Goal: Information Seeking & Learning: Learn about a topic

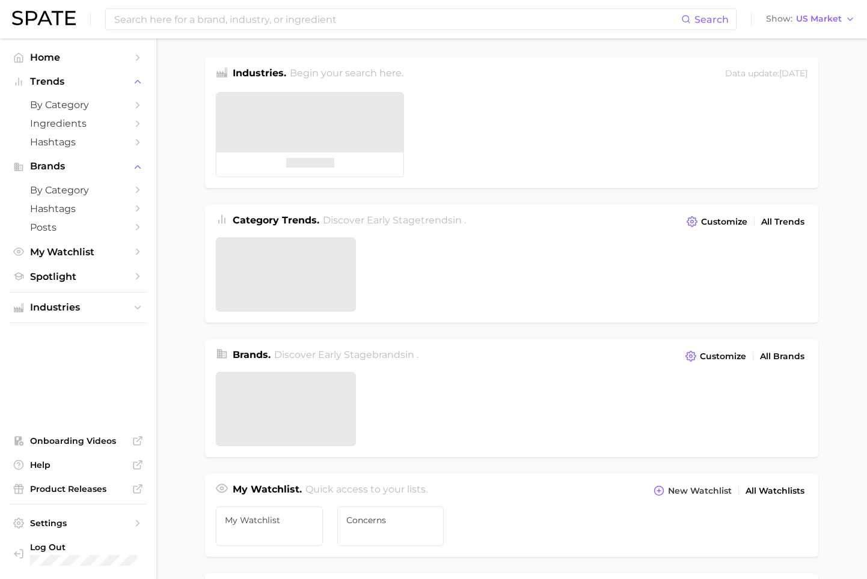
click at [195, 109] on main "Industries. Begin your search here. Data update: [DATE] Category Trends . Disco…" at bounding box center [511, 507] width 710 height 938
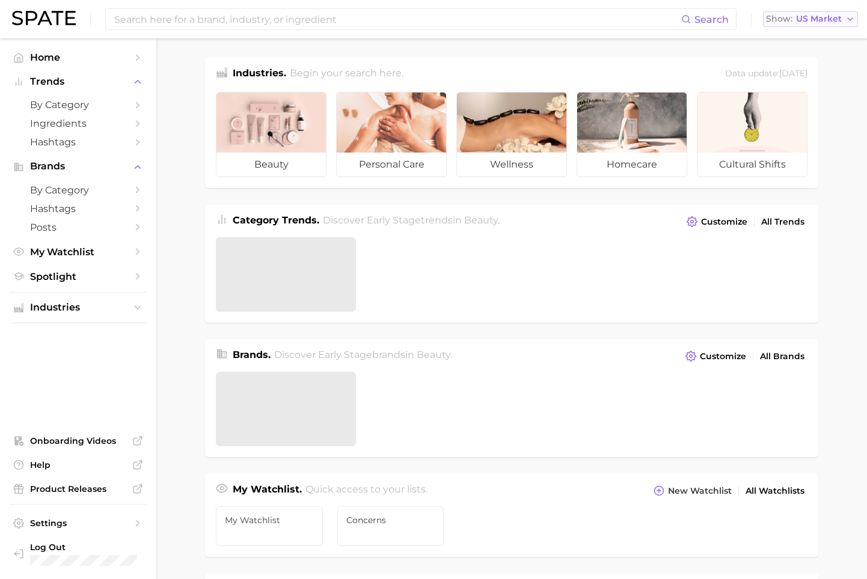
click at [838, 16] on span "US Market" at bounding box center [819, 19] width 46 height 7
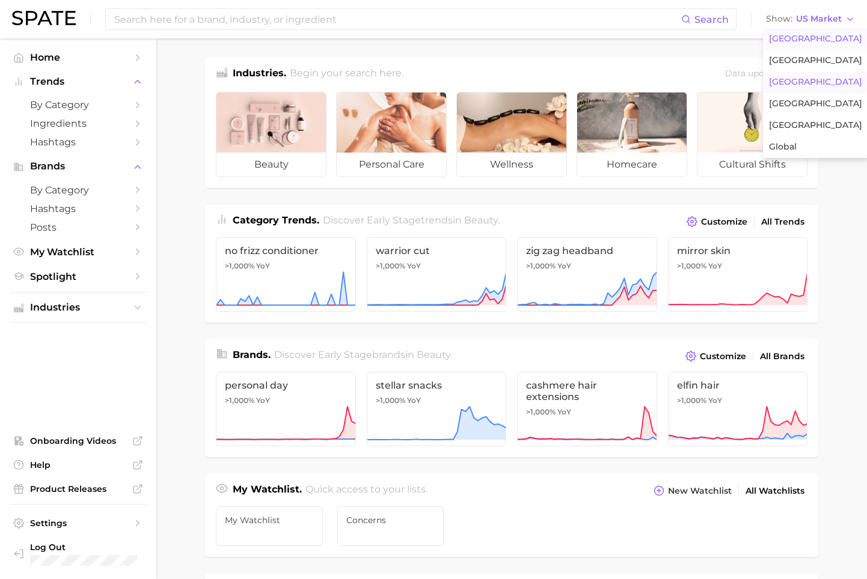
click at [798, 81] on span "[GEOGRAPHIC_DATA]" at bounding box center [815, 82] width 93 height 10
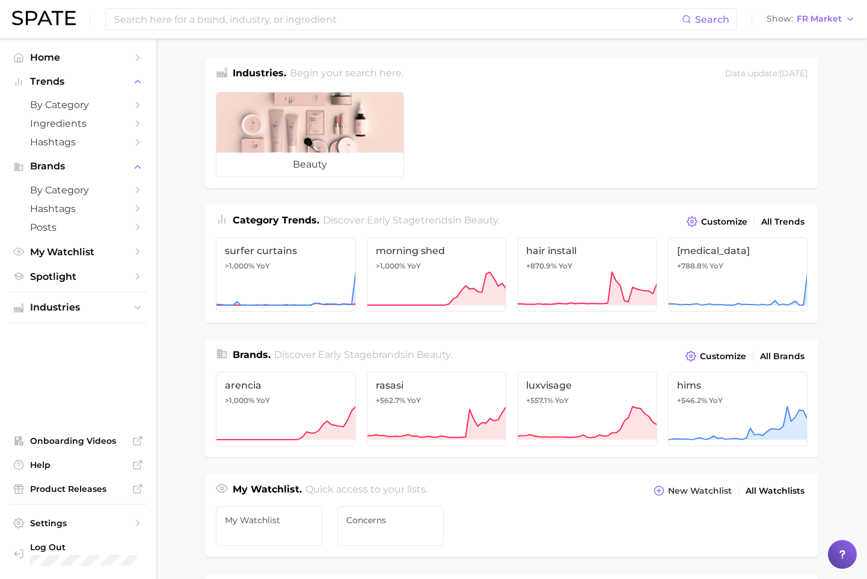
click at [191, 91] on main "Industries. Begin your search here. Data update: [DATE] beauty Category Trends …" at bounding box center [511, 507] width 710 height 938
click at [63, 316] on button "Industries" at bounding box center [78, 308] width 137 height 18
click at [75, 331] on span "beauty" at bounding box center [78, 330] width 96 height 11
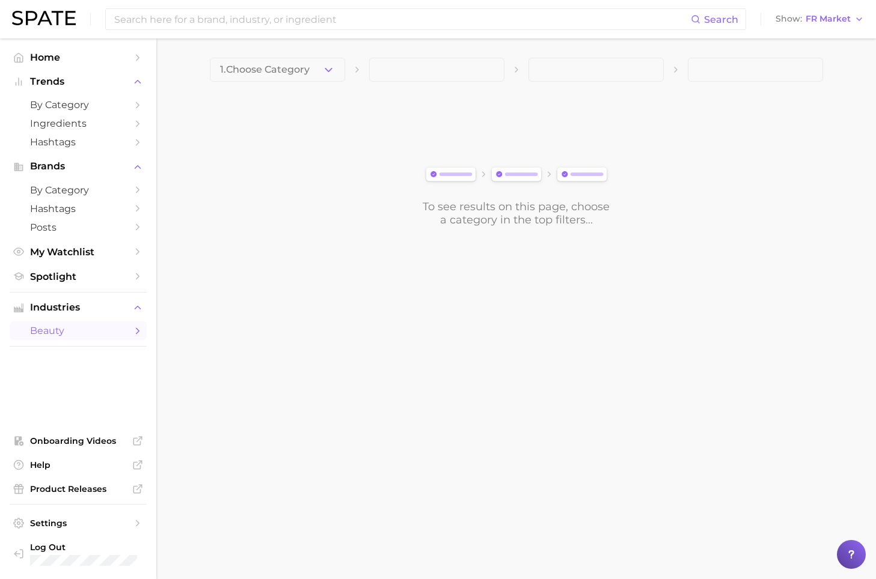
click at [336, 74] on button "1. Choose Category" at bounding box center [277, 70] width 135 height 24
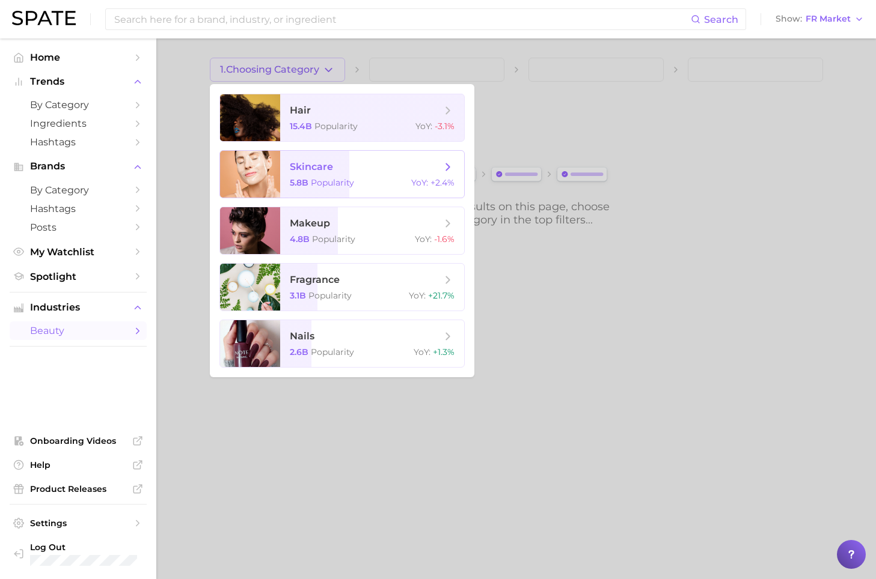
click at [346, 174] on span "skincare 5.8b Popularity YoY : +2.4%" at bounding box center [372, 174] width 184 height 47
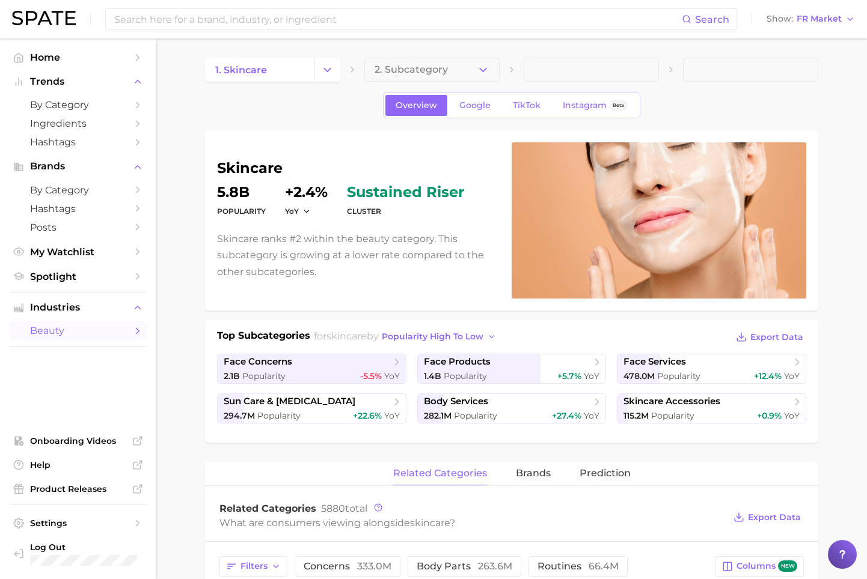
click at [490, 74] on button "2. Subcategory" at bounding box center [431, 70] width 135 height 24
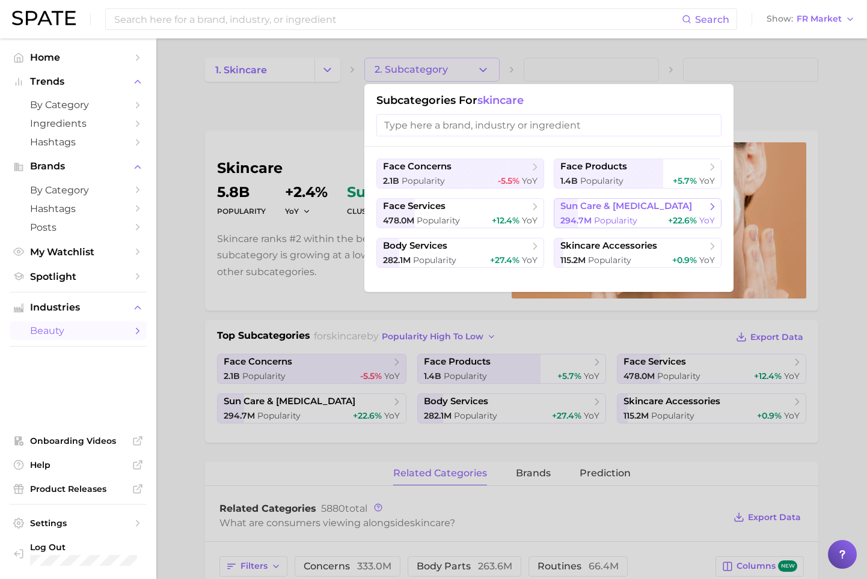
click at [617, 216] on span "Popularity" at bounding box center [615, 220] width 43 height 11
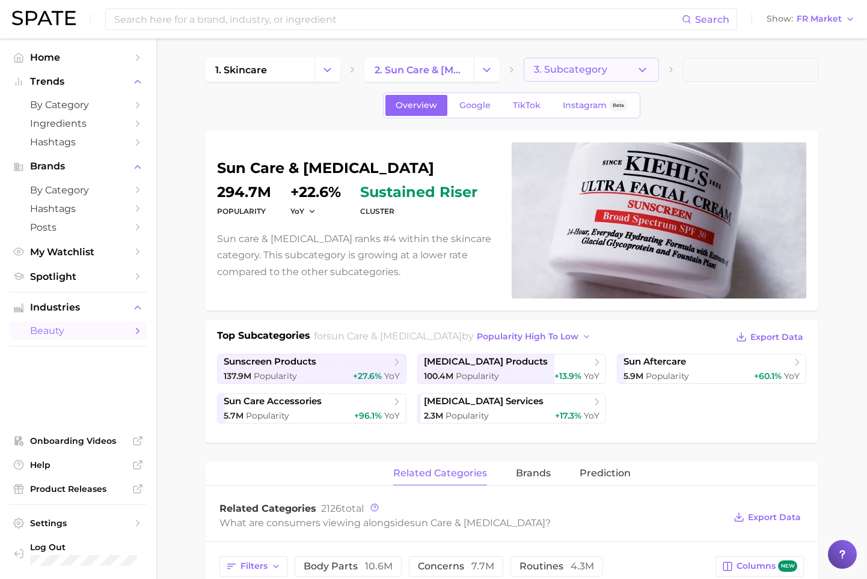
click at [642, 64] on icon "button" at bounding box center [642, 70] width 13 height 13
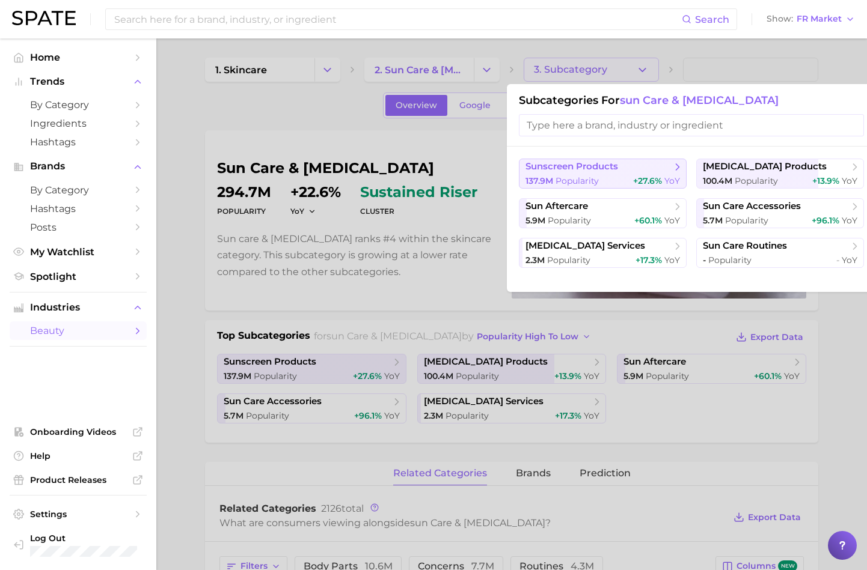
click at [621, 163] on span "sunscreen products" at bounding box center [598, 167] width 146 height 12
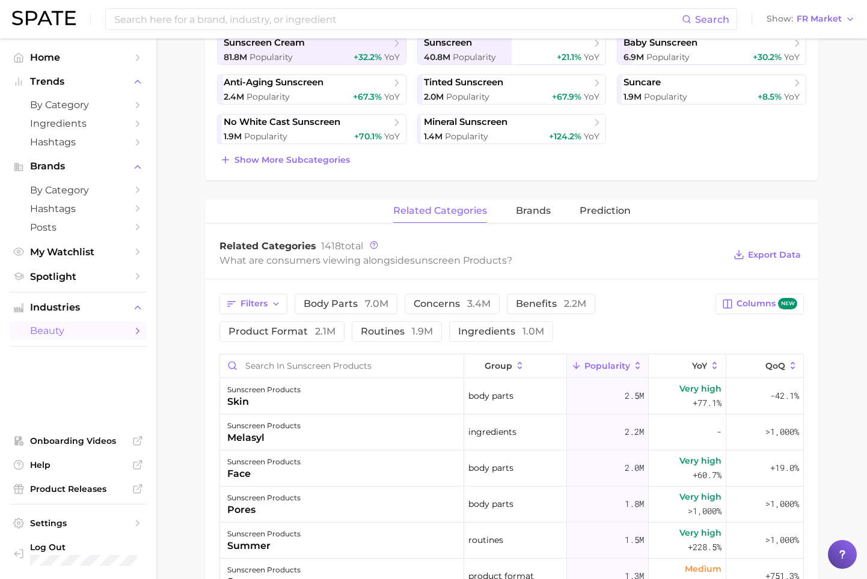
scroll to position [361, 0]
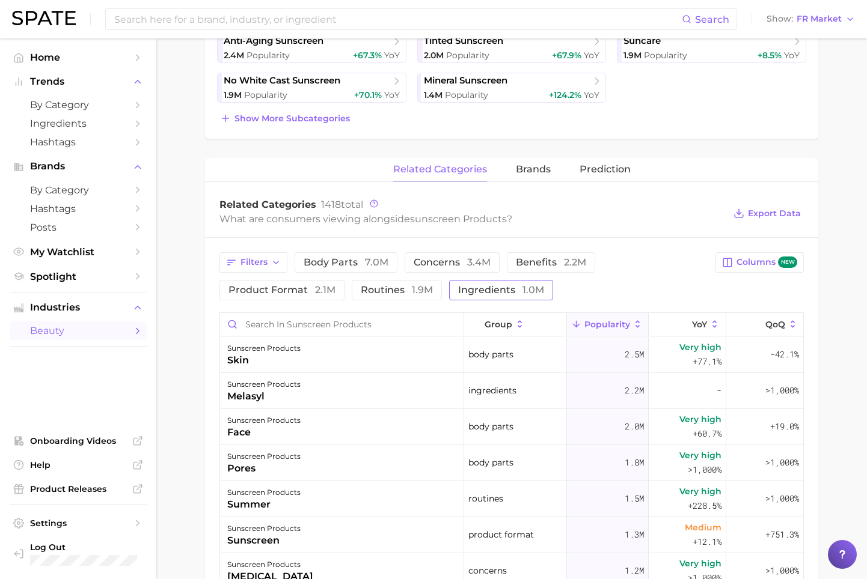
click at [511, 295] on span "ingredients 1.0m" at bounding box center [501, 290] width 86 height 10
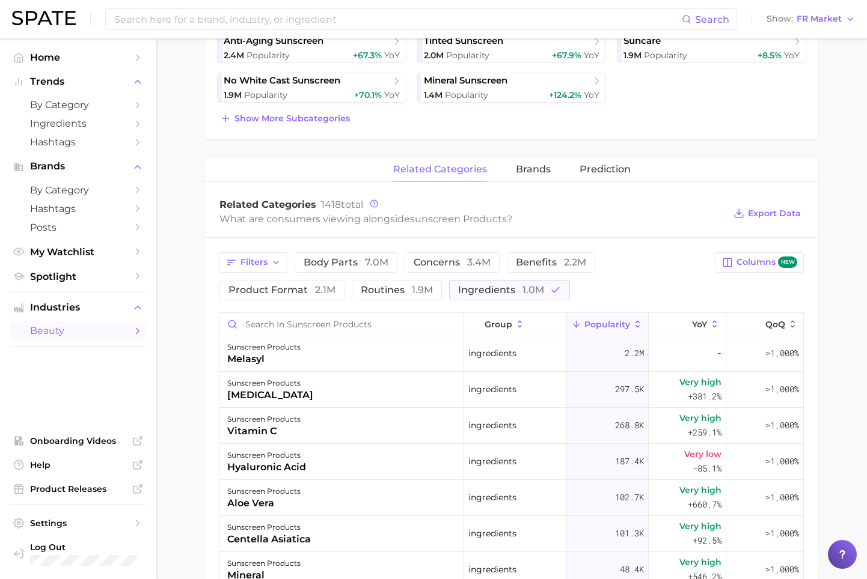
scroll to position [0, 0]
drag, startPoint x: 203, startPoint y: 185, endPoint x: 221, endPoint y: 196, distance: 21.3
click at [203, 185] on main "1. skincare 2. sun care & tanning 3. sunscreen products 4. Subcategory Overview…" at bounding box center [511, 322] width 710 height 1289
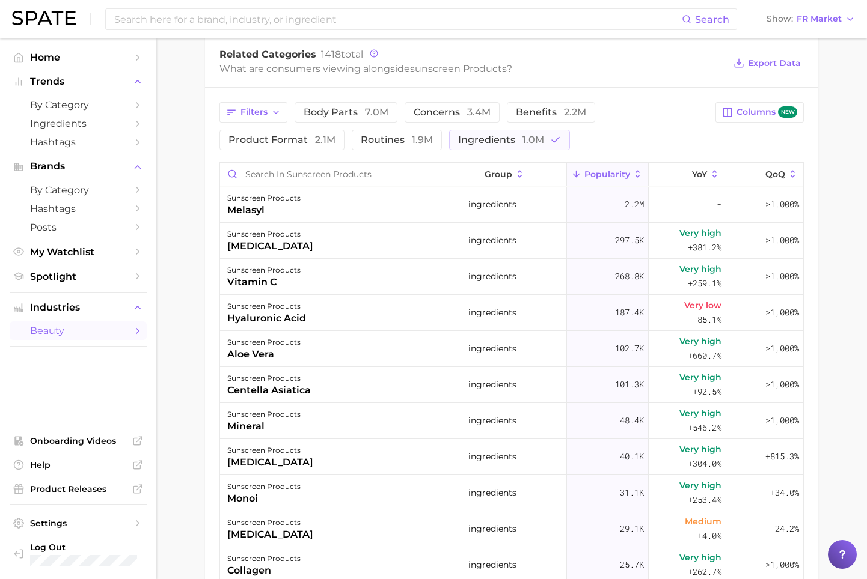
scroll to position [541, 0]
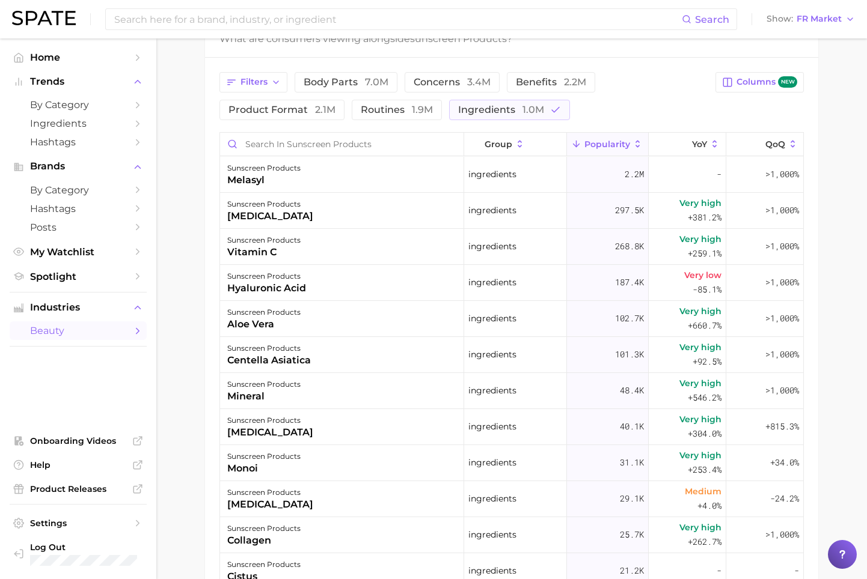
click at [197, 169] on main "1. skincare 2. sun care & tanning 3. sunscreen products 4. Subcategory Overview…" at bounding box center [511, 142] width 710 height 1289
drag, startPoint x: 282, startPoint y: 213, endPoint x: 218, endPoint y: 226, distance: 66.1
click at [218, 226] on div "Filters body parts 7.0m concerns 3.4m benefits 2.2m product format 2.1m routine…" at bounding box center [511, 392] width 613 height 668
click at [188, 352] on main "1. skincare 2. sun care & tanning 3. sunscreen products 4. Subcategory Overview…" at bounding box center [511, 142] width 710 height 1289
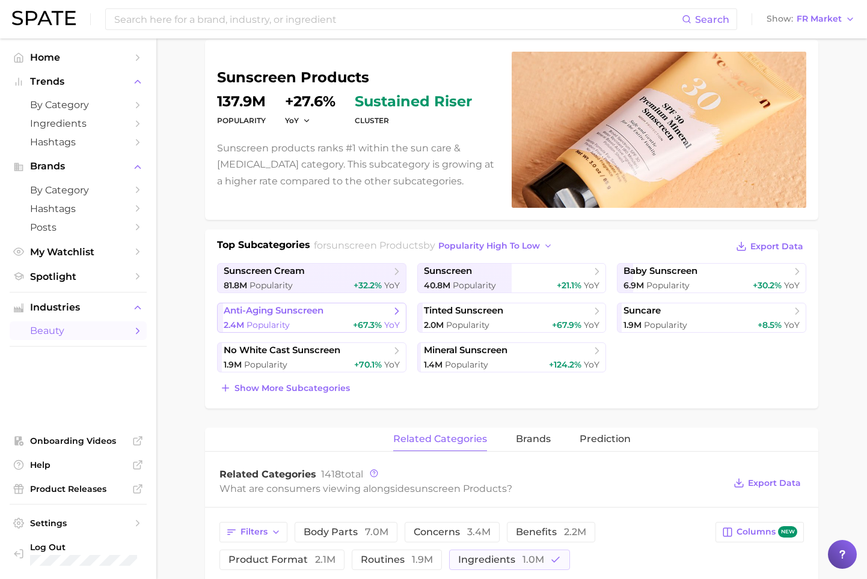
scroll to position [120, 0]
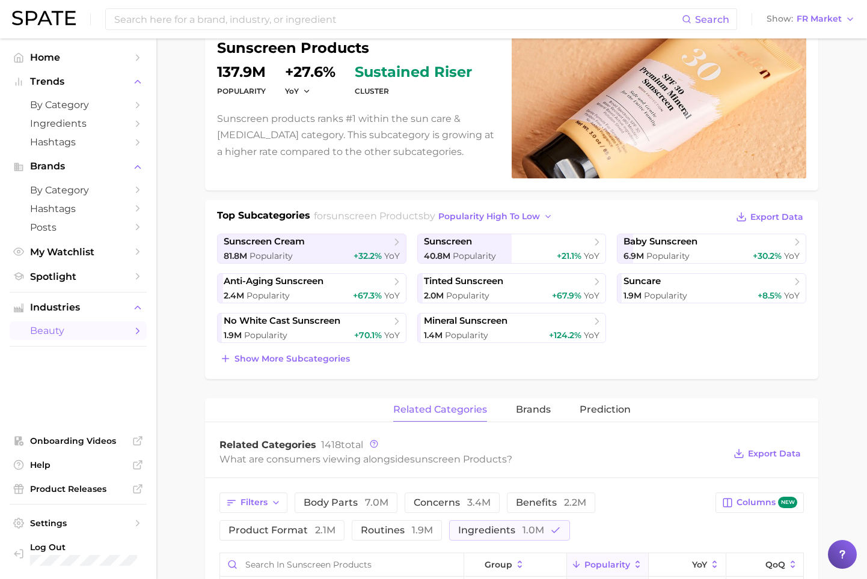
click at [321, 394] on div "sunscreen products Popularity 137.9m YoY +27.6% cluster sustained riser Sunscre…" at bounding box center [511, 578] width 613 height 1137
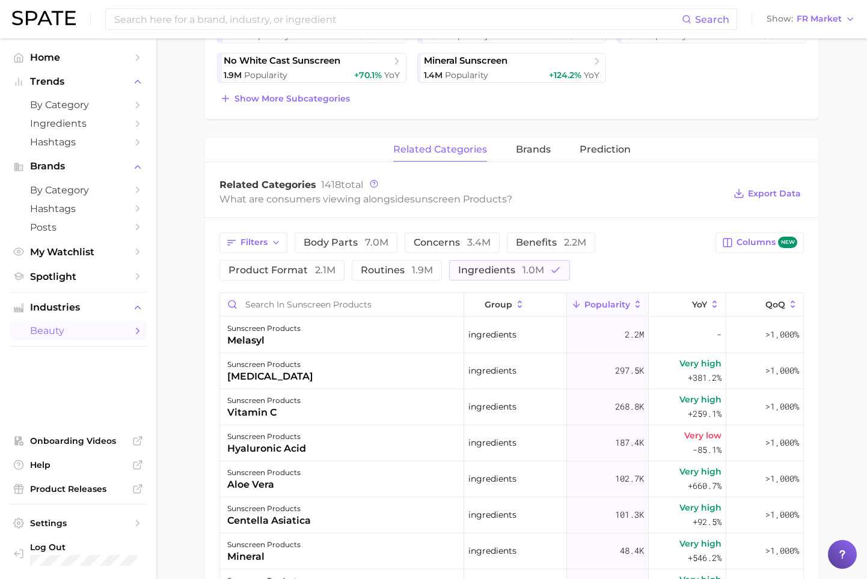
scroll to position [601, 0]
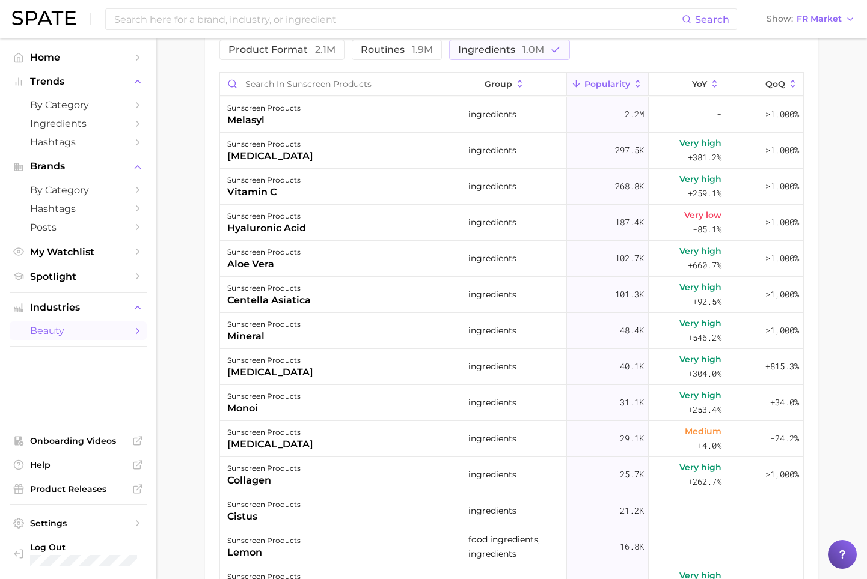
click at [186, 261] on main "1. skincare 2. sun care & tanning 3. sunscreen products 4. Subcategory Overview…" at bounding box center [511, 81] width 710 height 1289
click at [599, 55] on div "Filters body parts 7.0m concerns 3.4m benefits 2.2m product format 2.1m routine…" at bounding box center [463, 36] width 489 height 48
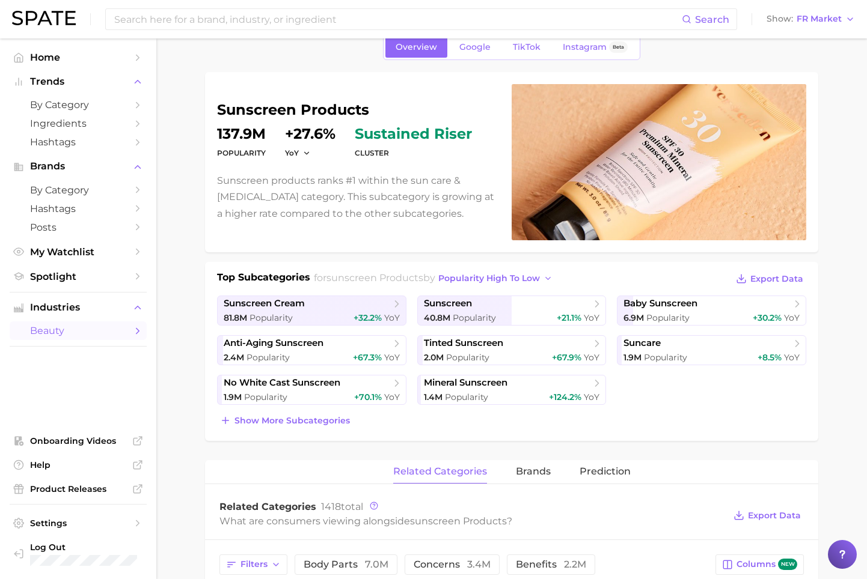
scroll to position [0, 0]
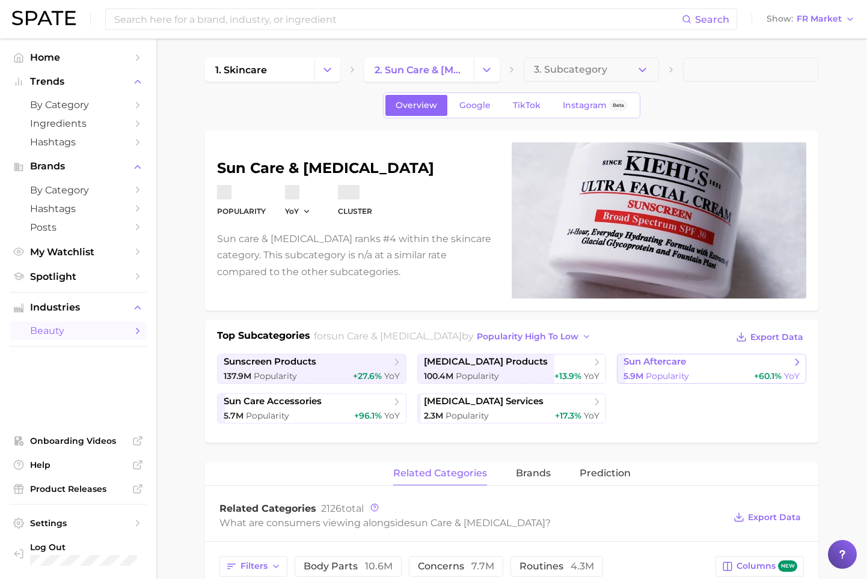
click at [700, 367] on span "sun aftercare" at bounding box center [706, 362] width 167 height 12
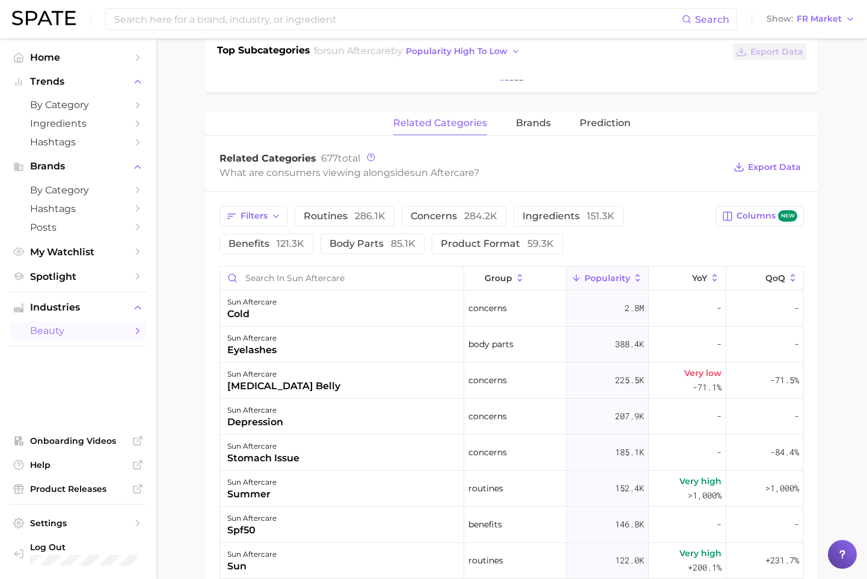
scroll to position [301, 0]
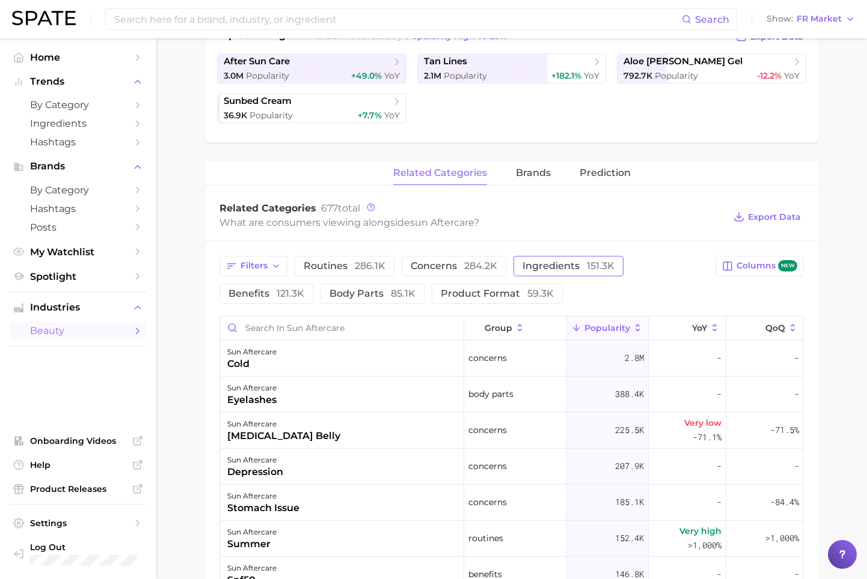
click at [576, 263] on span "ingredients 151.3k" at bounding box center [568, 266] width 92 height 10
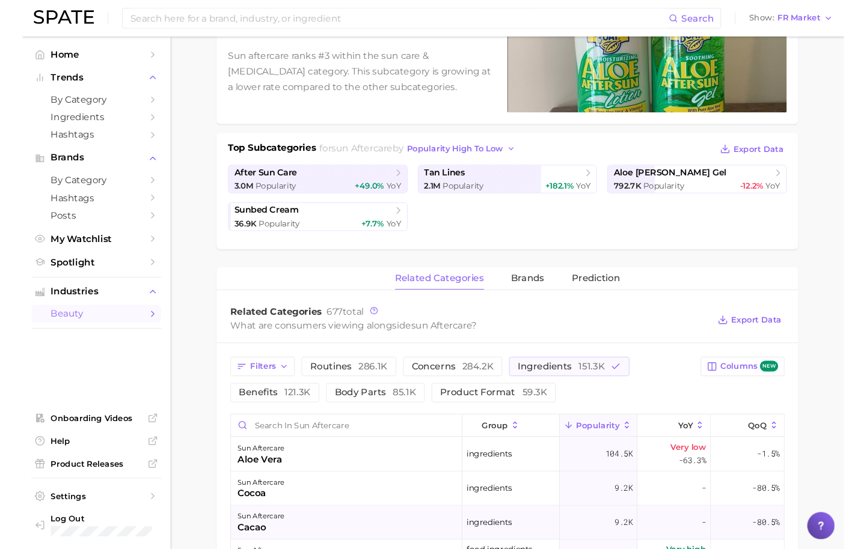
scroll to position [0, 0]
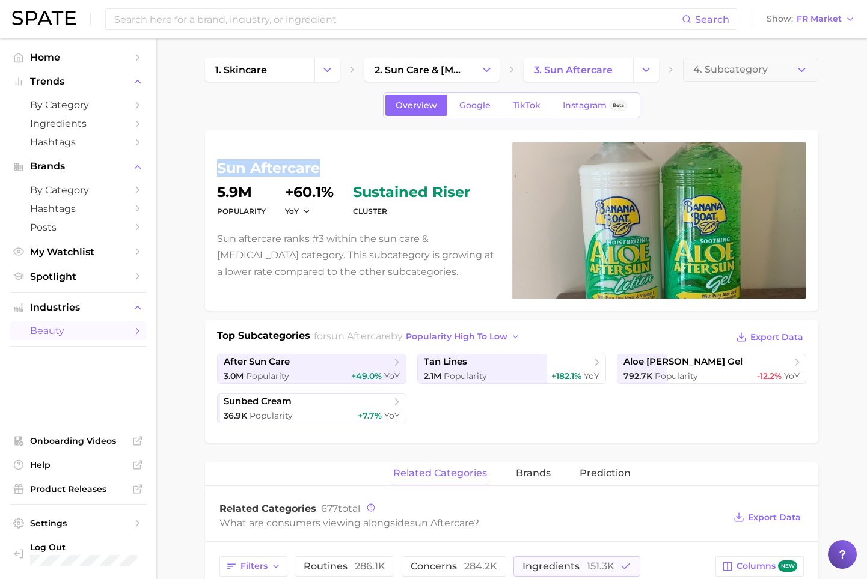
drag, startPoint x: 297, startPoint y: 171, endPoint x: 210, endPoint y: 174, distance: 87.2
click at [210, 174] on div "sun aftercare Popularity 5.9m YoY +60.1% cluster sustained riser Sun aftercare …" at bounding box center [511, 220] width 613 height 180
copy h1 "sun aftercare"
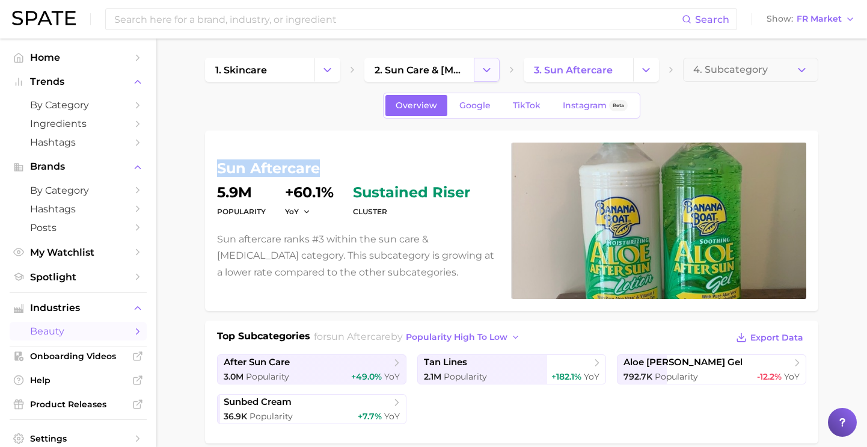
click at [488, 71] on icon "Change Category" at bounding box center [486, 70] width 13 height 13
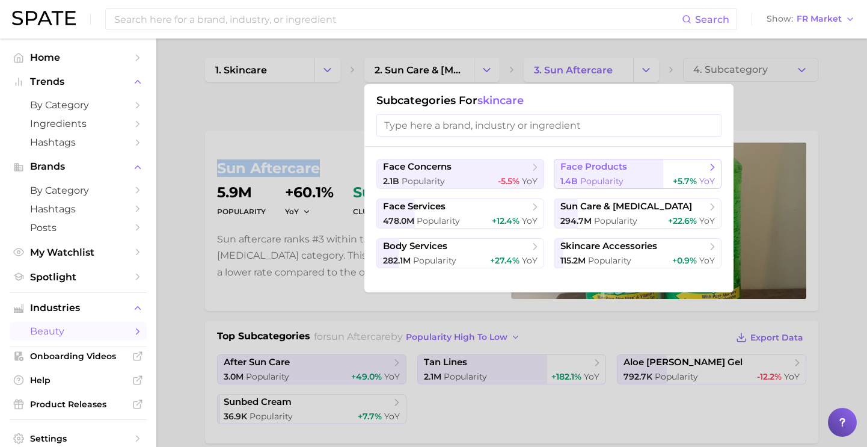
click at [589, 182] on span "Popularity" at bounding box center [601, 180] width 43 height 11
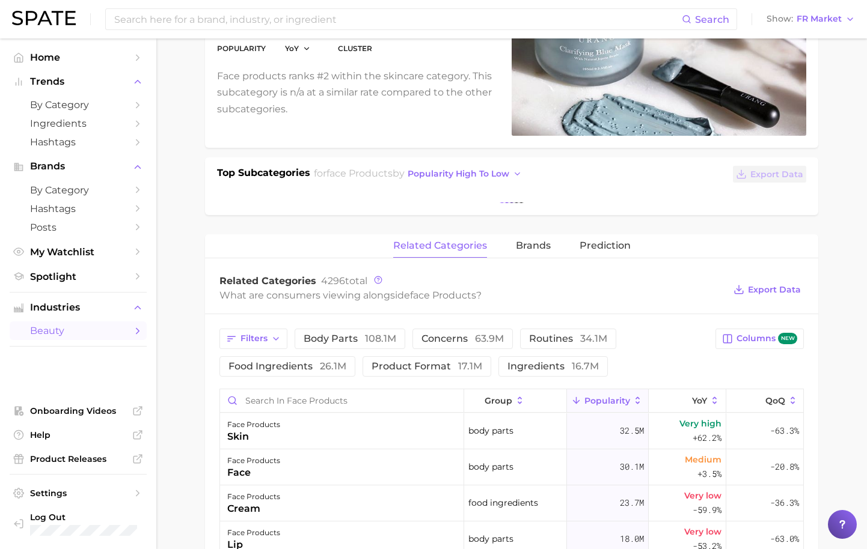
scroll to position [180, 0]
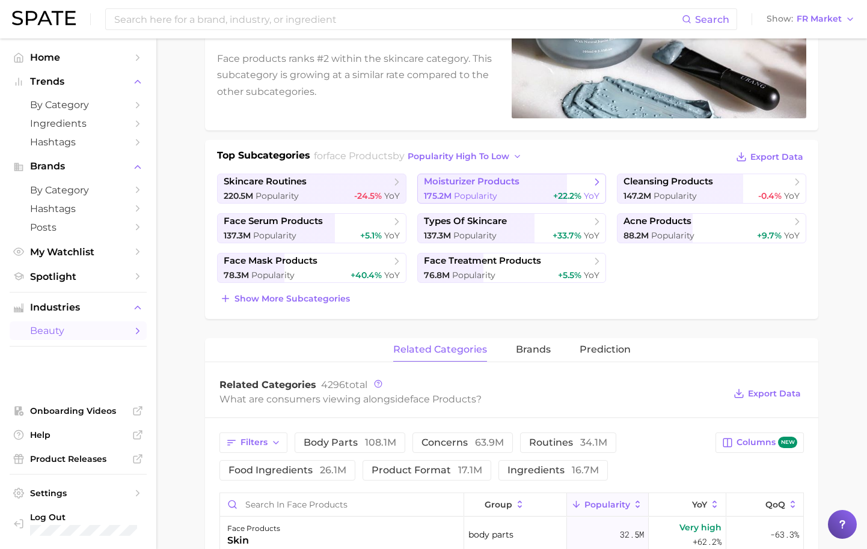
click at [486, 191] on span "Popularity" at bounding box center [475, 196] width 43 height 11
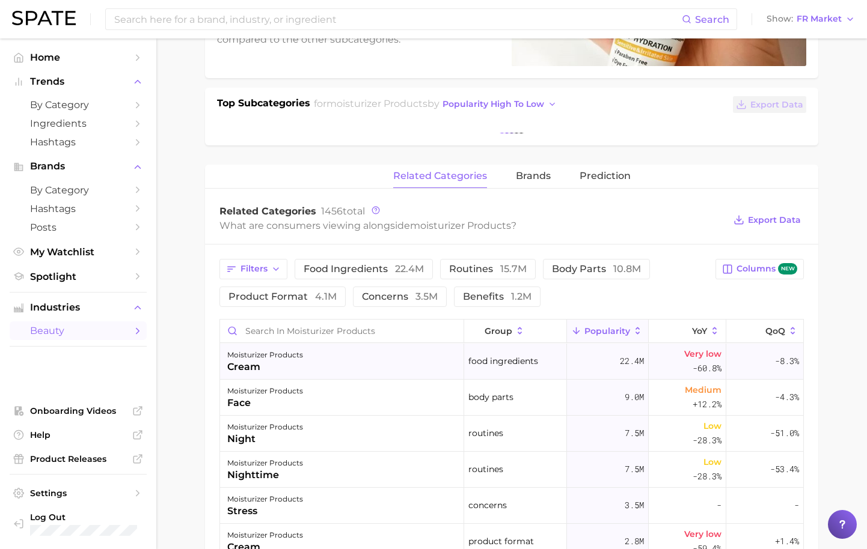
scroll to position [240, 0]
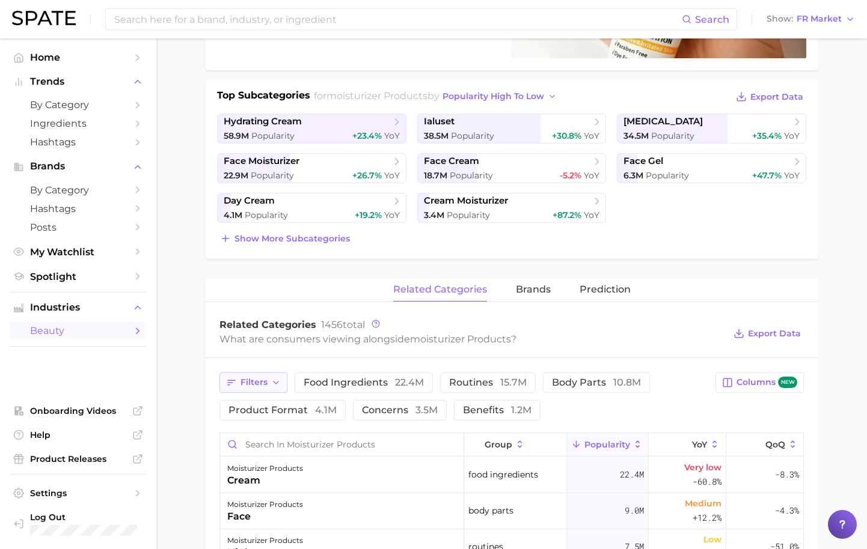
click at [240, 389] on button "Filters" at bounding box center [253, 383] width 68 height 20
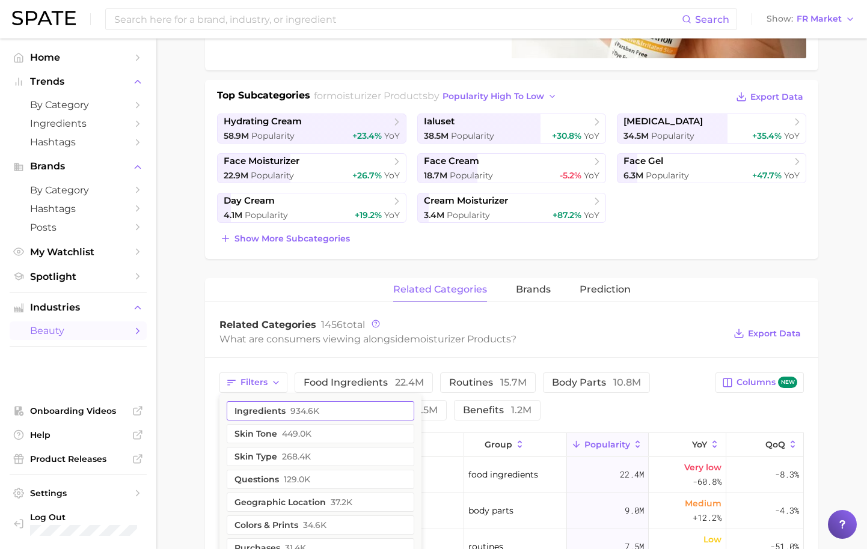
click at [279, 414] on button "ingredients 934.6k" at bounding box center [321, 410] width 188 height 19
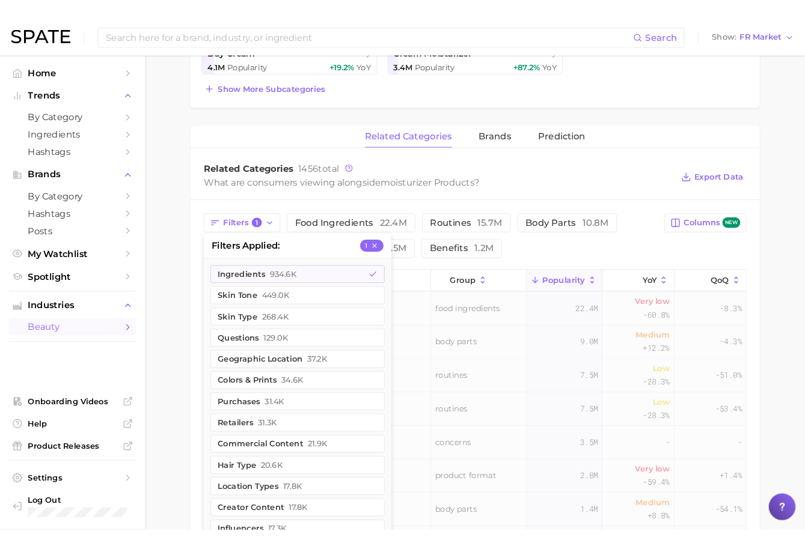
scroll to position [421, 0]
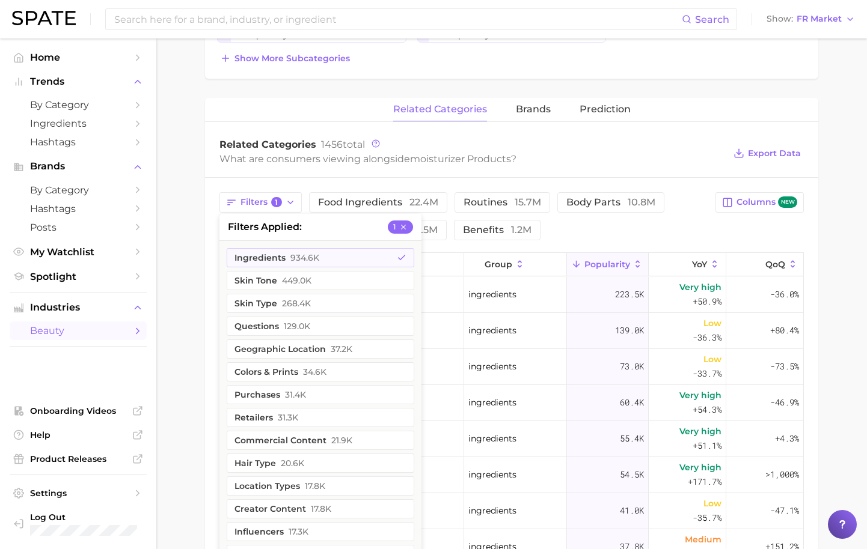
click at [828, 224] on main "1. skincare 2. face products 3. moisturizer products 4. Subcategory Overview Go…" at bounding box center [511, 247] width 710 height 1259
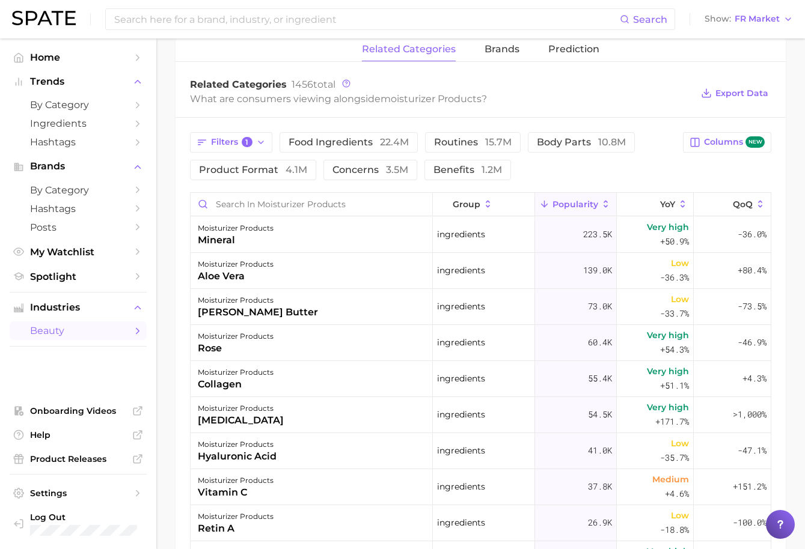
scroll to position [541, 0]
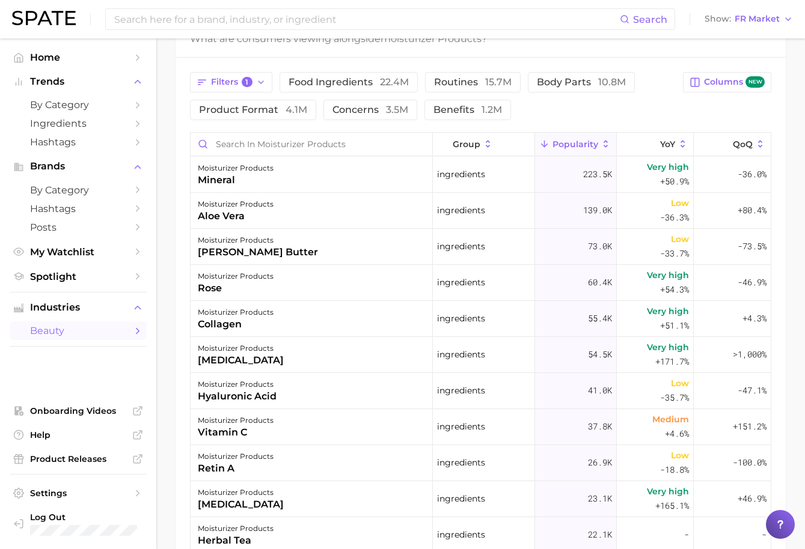
click at [418, 67] on div "Filters 1 food ingredients 22.4m routines 15.7m body parts 10.8m product format…" at bounding box center [480, 377] width 610 height 638
click at [175, 344] on div "Filters 1 food ingredients 22.4m routines 15.7m body parts 10.8m product format…" at bounding box center [480, 377] width 610 height 638
click at [175, 429] on main "1. skincare 2. face products 3. moisturizer products 4. Subcategory Overview Go…" at bounding box center [480, 127] width 648 height 1259
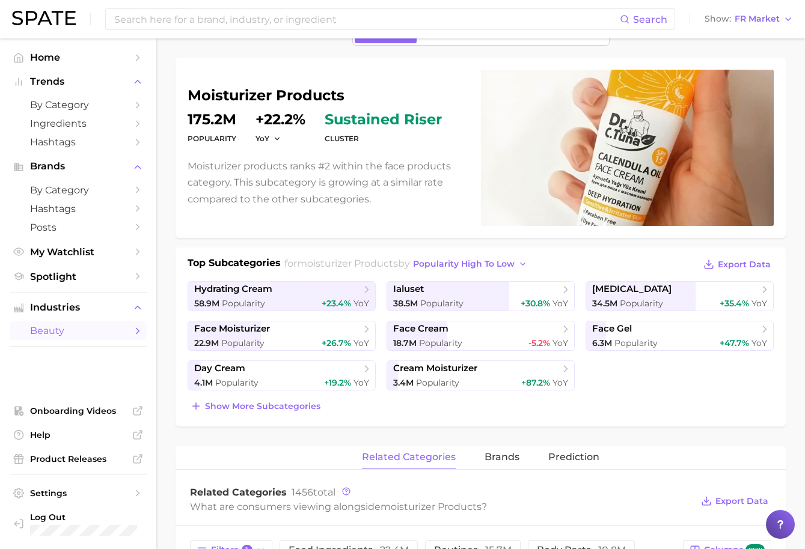
scroll to position [0, 0]
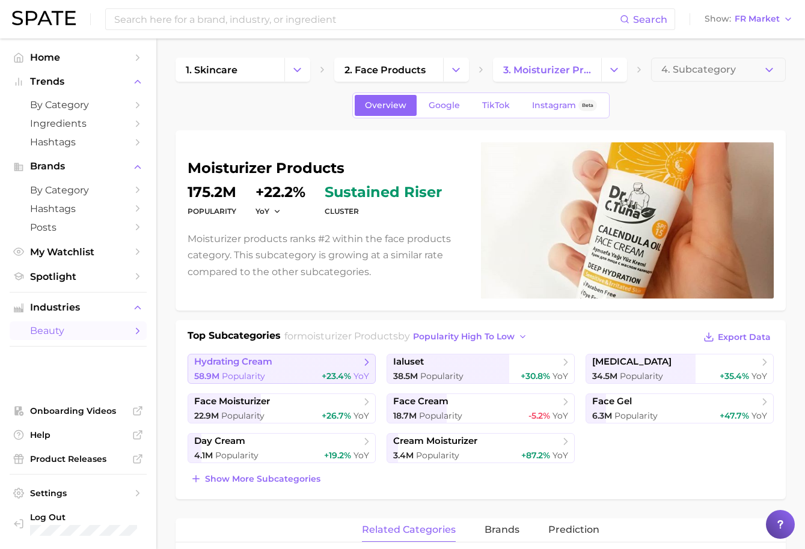
click at [227, 374] on span "Popularity" at bounding box center [243, 376] width 43 height 11
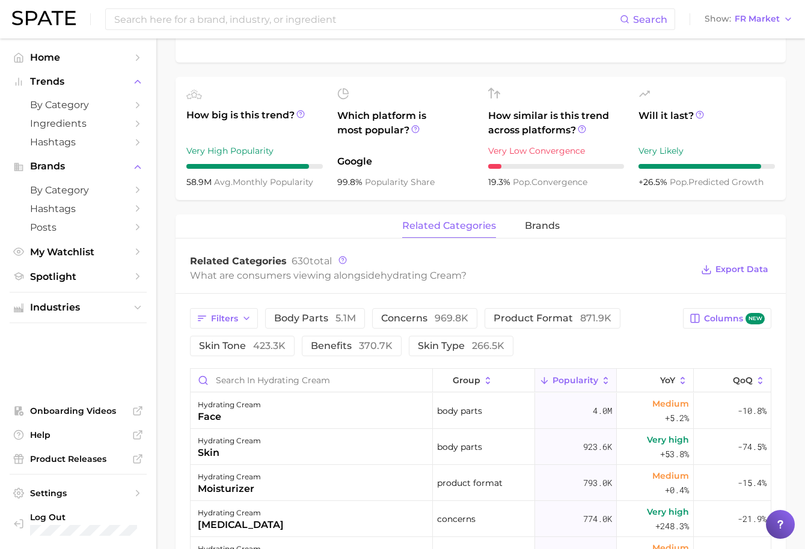
scroll to position [421, 0]
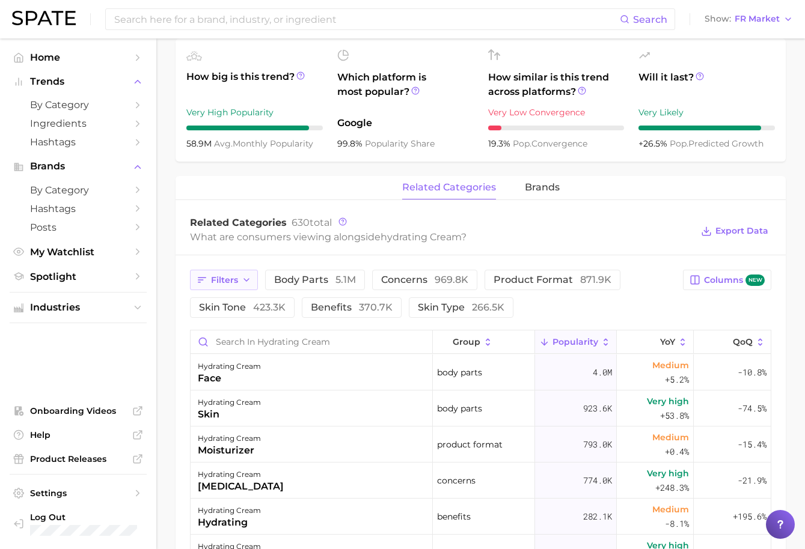
click at [217, 272] on button "Filters" at bounding box center [224, 280] width 68 height 20
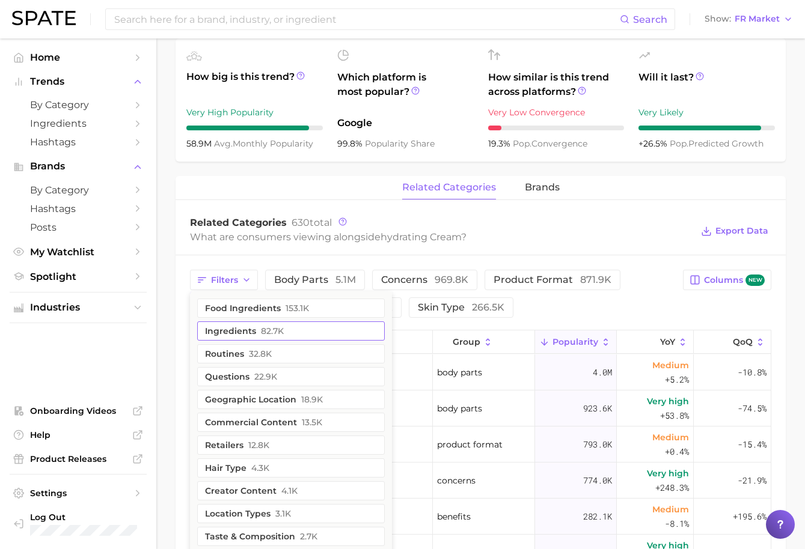
click at [242, 335] on button "ingredients 82.7k" at bounding box center [291, 331] width 188 height 19
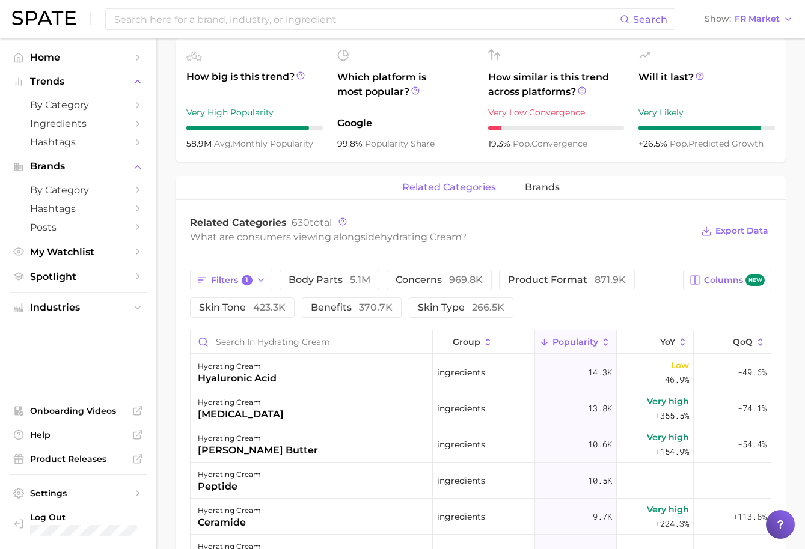
click at [588, 309] on div "Filters 1 body parts 5.1m concerns 969.8k product format 871.9k skin tone 423.3…" at bounding box center [433, 294] width 486 height 48
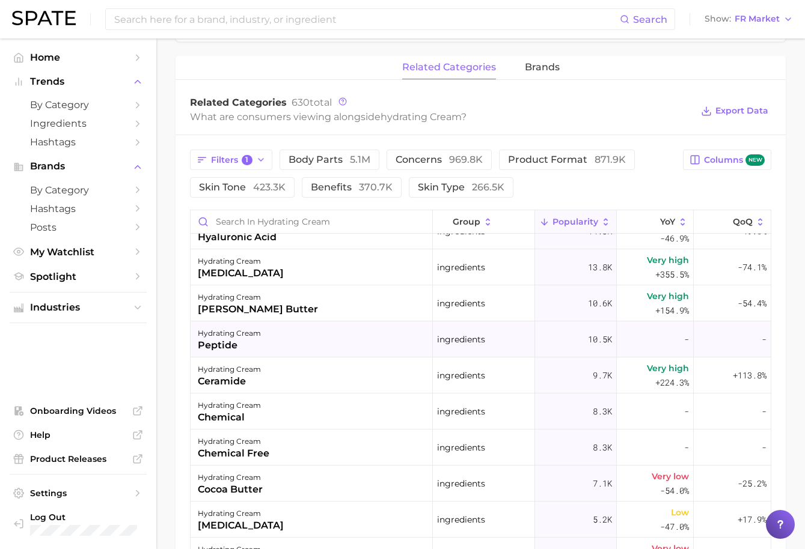
scroll to position [0, 0]
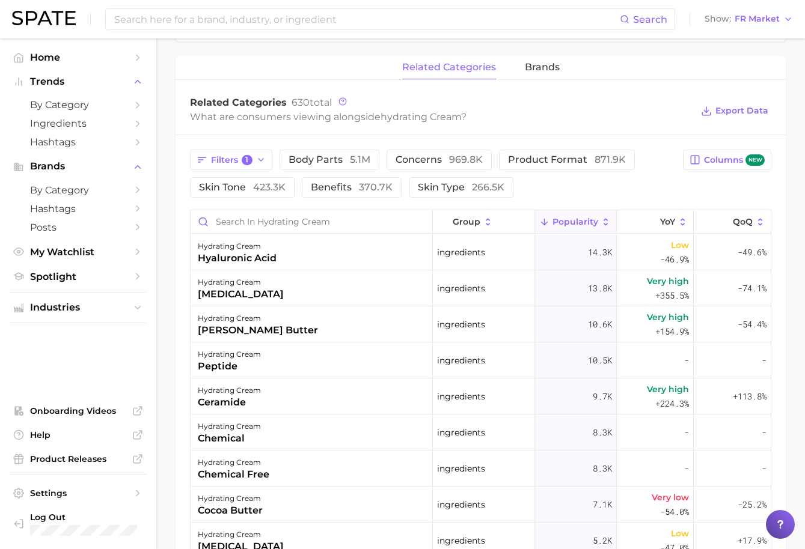
click at [624, 117] on div "What are consumers viewing alongside hydrating cream ?" at bounding box center [441, 117] width 502 height 16
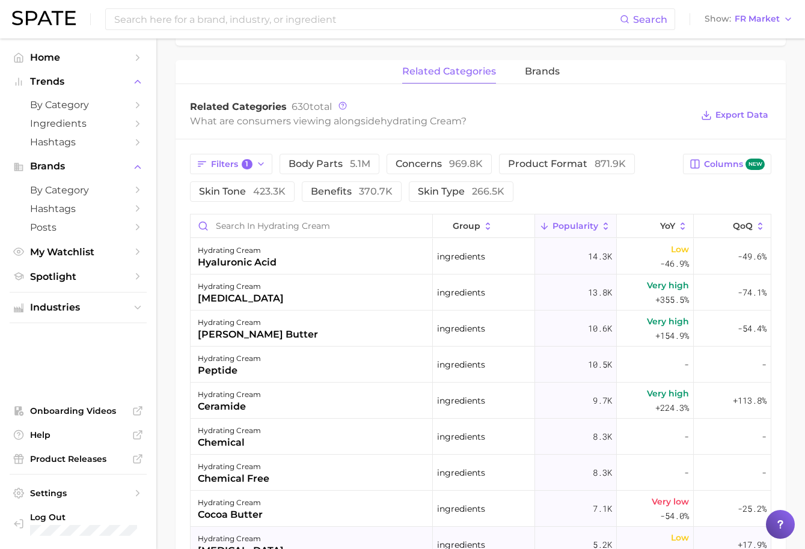
scroll to position [541, 0]
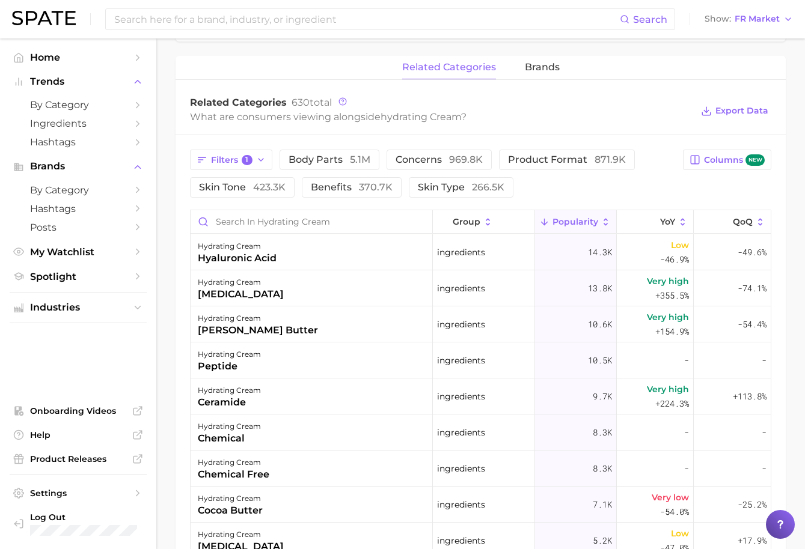
drag, startPoint x: 670, startPoint y: 105, endPoint x: 691, endPoint y: 65, distance: 44.9
click at [670, 105] on div "Related Categories 630 total" at bounding box center [441, 103] width 502 height 12
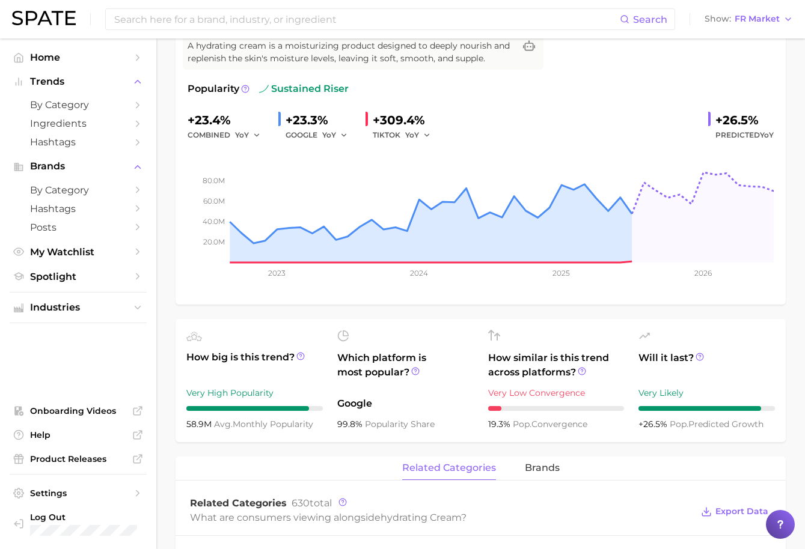
scroll to position [0, 0]
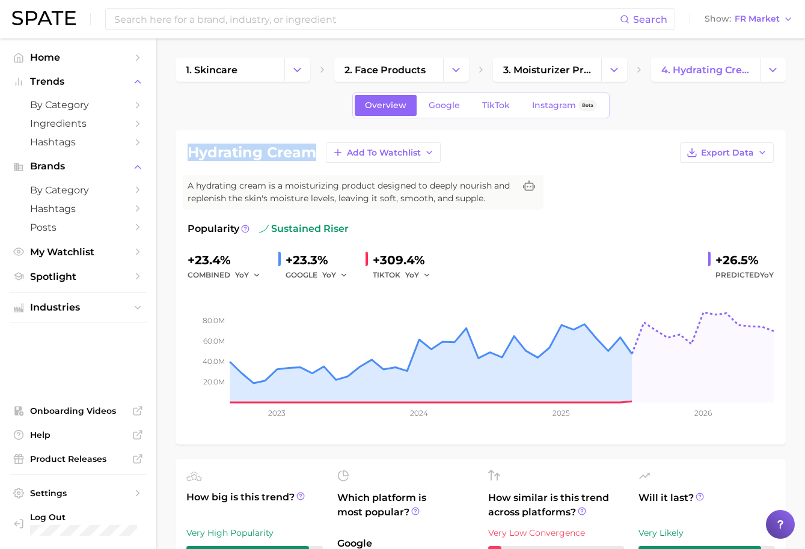
drag, startPoint x: 315, startPoint y: 150, endPoint x: 188, endPoint y: 143, distance: 127.0
click at [188, 143] on div "hydrating cream Add to Watchlist Export Data" at bounding box center [481, 152] width 586 height 20
copy h1 "hydrating cream"
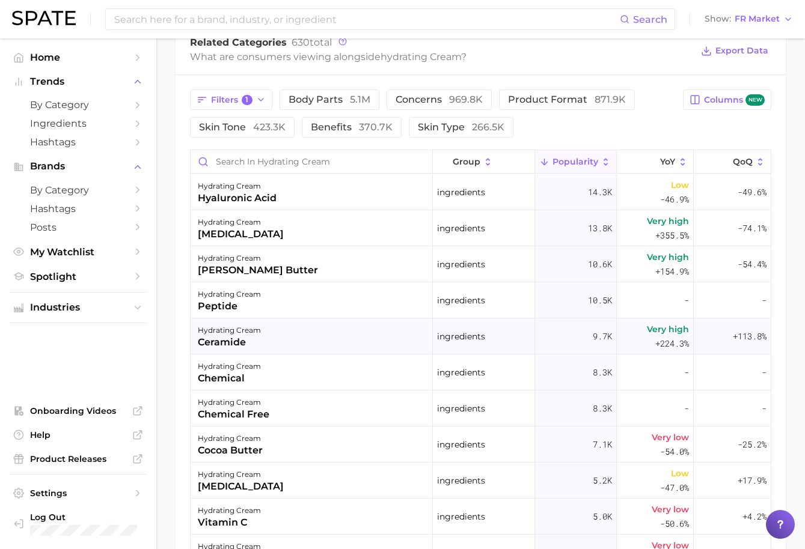
scroll to position [301, 0]
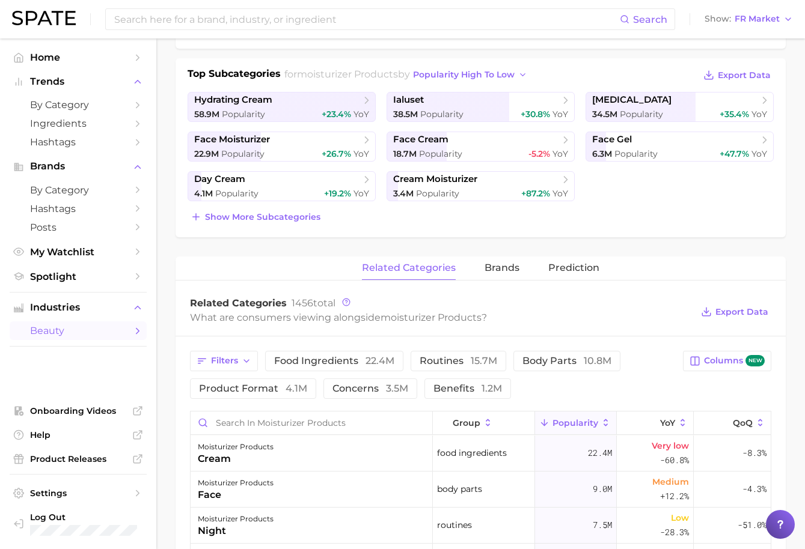
scroll to position [240, 0]
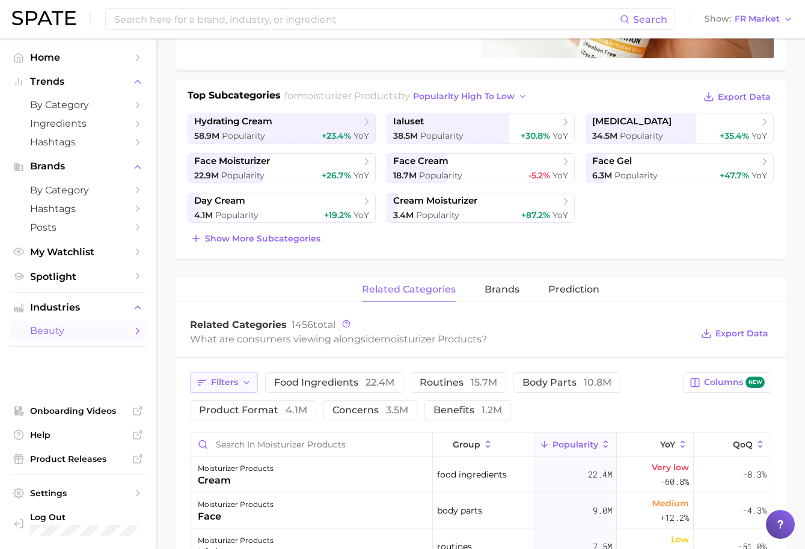
click at [236, 389] on button "Filters" at bounding box center [224, 383] width 68 height 20
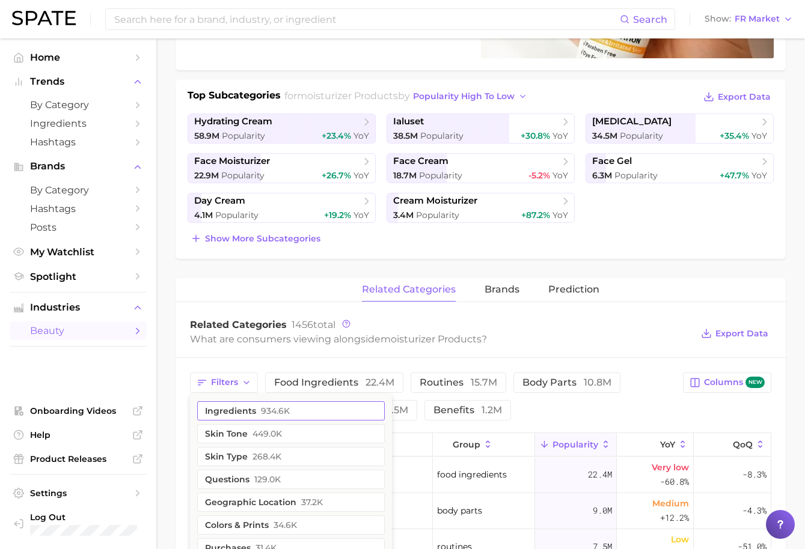
click at [255, 419] on button "ingredients 934.6k" at bounding box center [291, 410] width 188 height 19
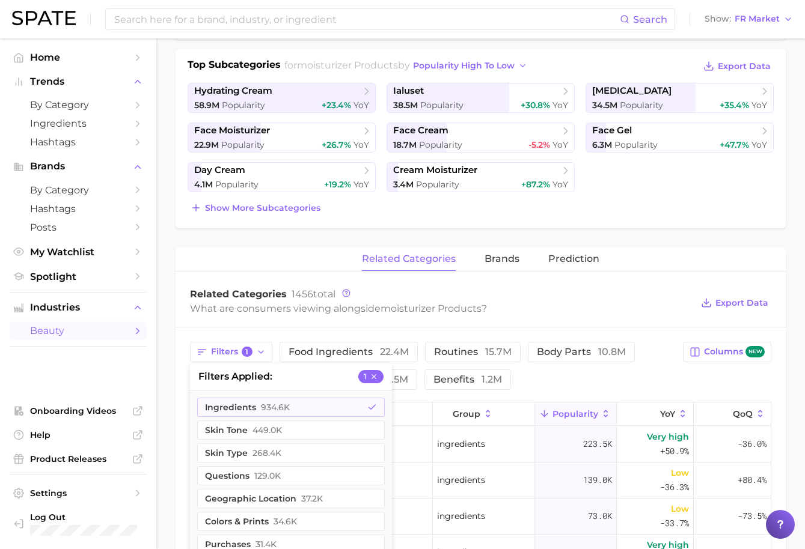
scroll to position [301, 0]
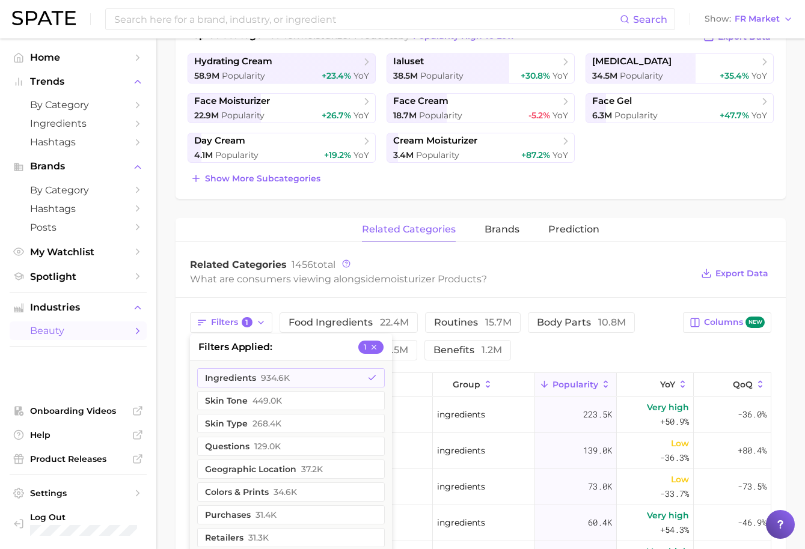
click at [642, 272] on div "What are consumers viewing alongside moisturizer products ?" at bounding box center [441, 279] width 502 height 16
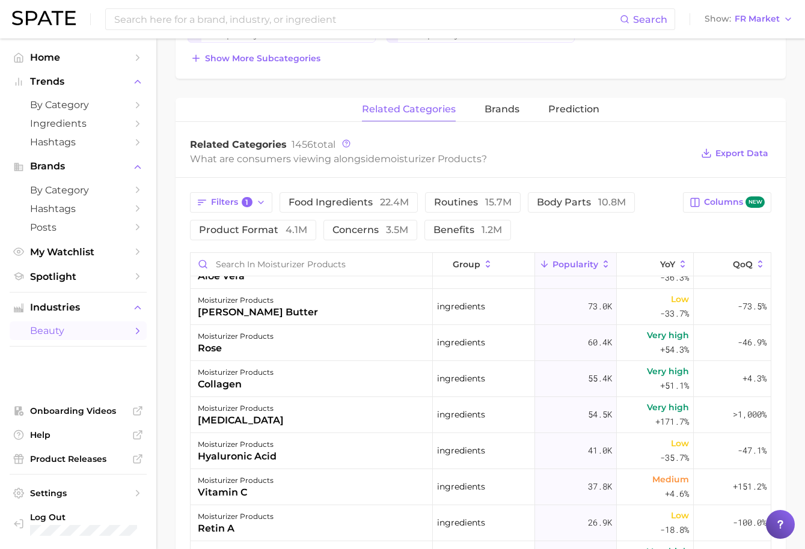
scroll to position [0, 0]
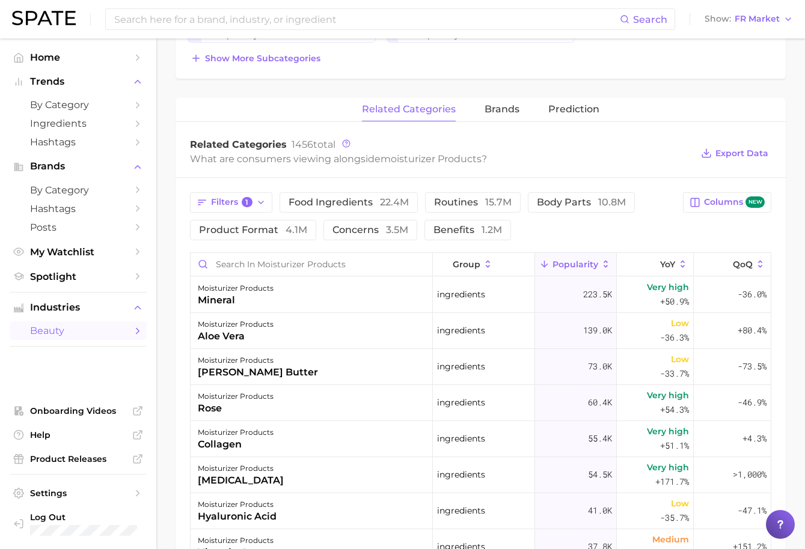
click at [748, 88] on div "moisturizer products Popularity 175.2m YoY +22.2% cluster sustained riser Moist…" at bounding box center [480, 263] width 610 height 1106
